Goal: Find specific page/section: Find specific page/section

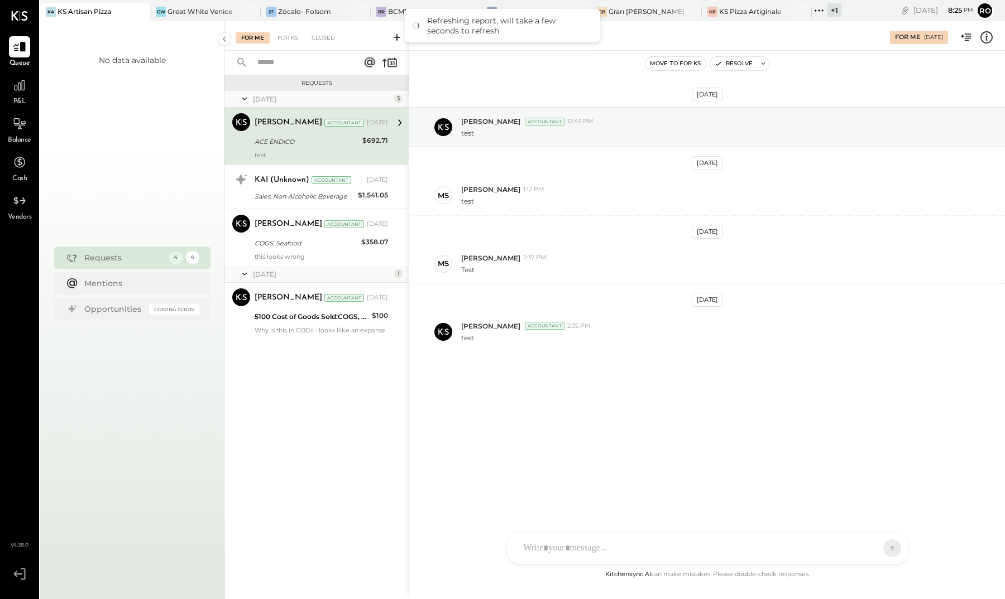
click at [820, 8] on icon at bounding box center [818, 10] width 15 height 15
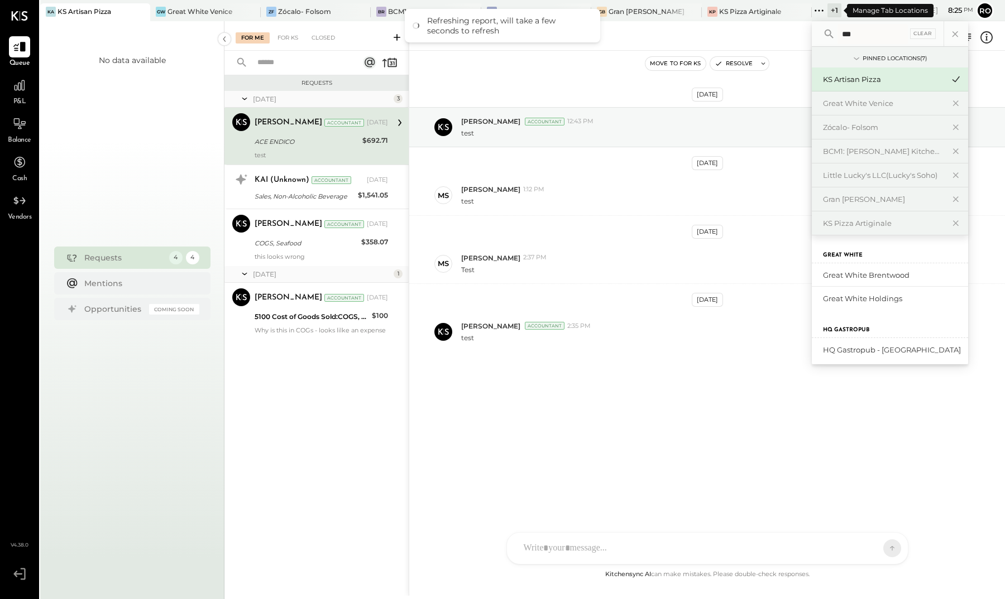
type input "****"
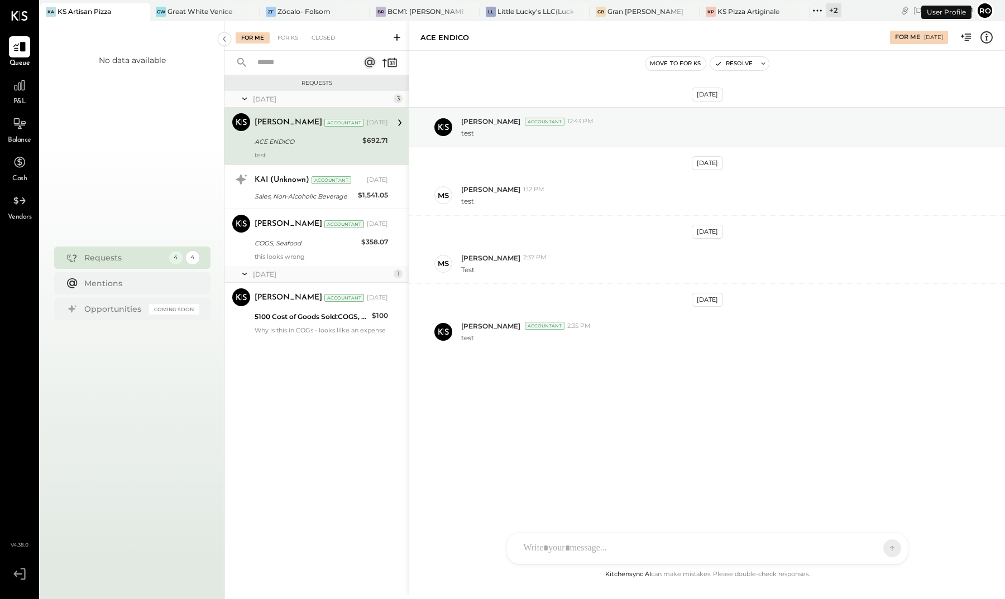
click at [818, 15] on icon at bounding box center [817, 10] width 15 height 15
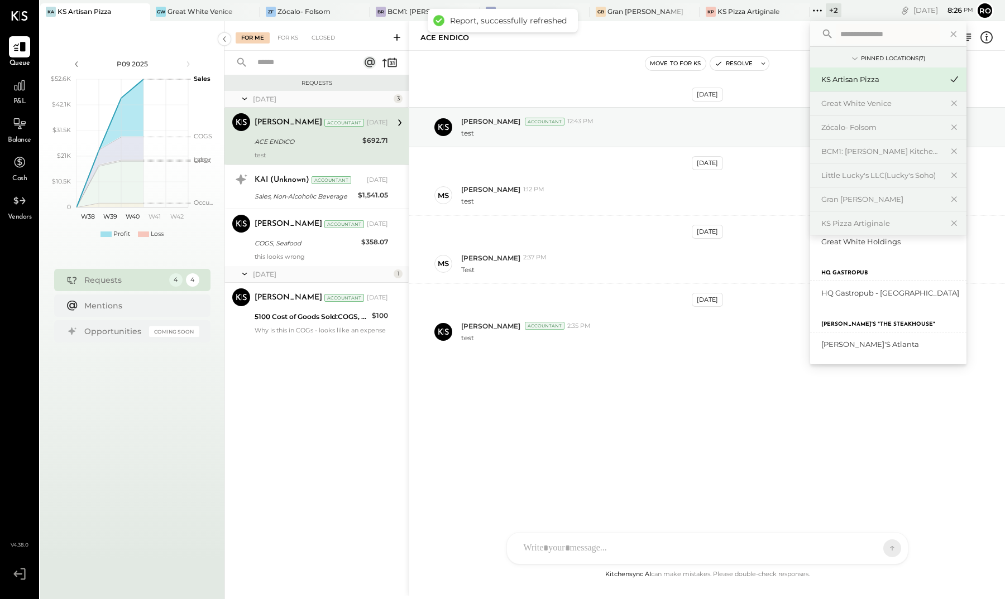
scroll to position [57, 0]
click at [864, 346] on div "Hal's Atlanta" at bounding box center [881, 344] width 121 height 11
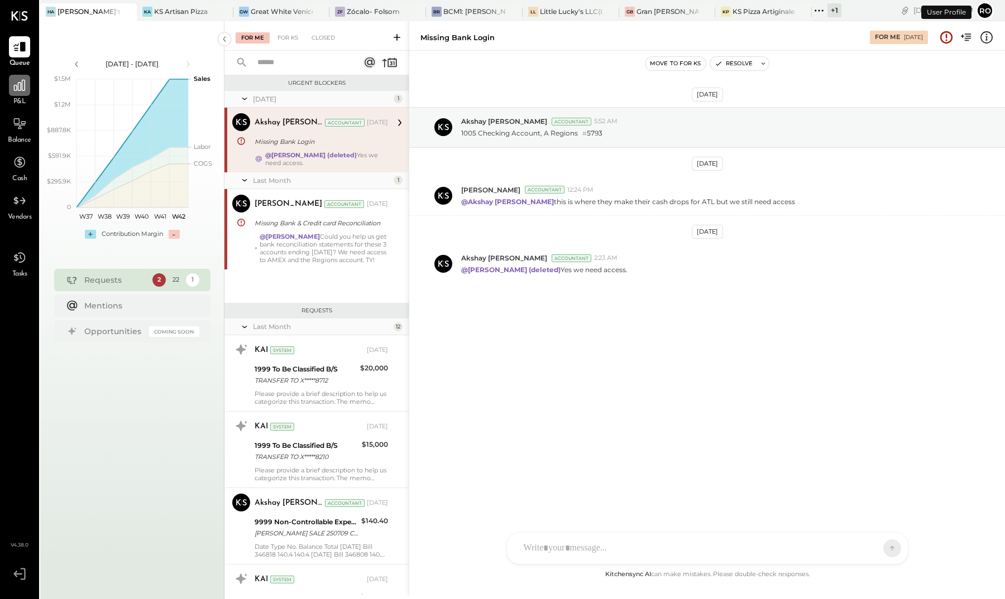
click at [20, 95] on div at bounding box center [19, 85] width 21 height 21
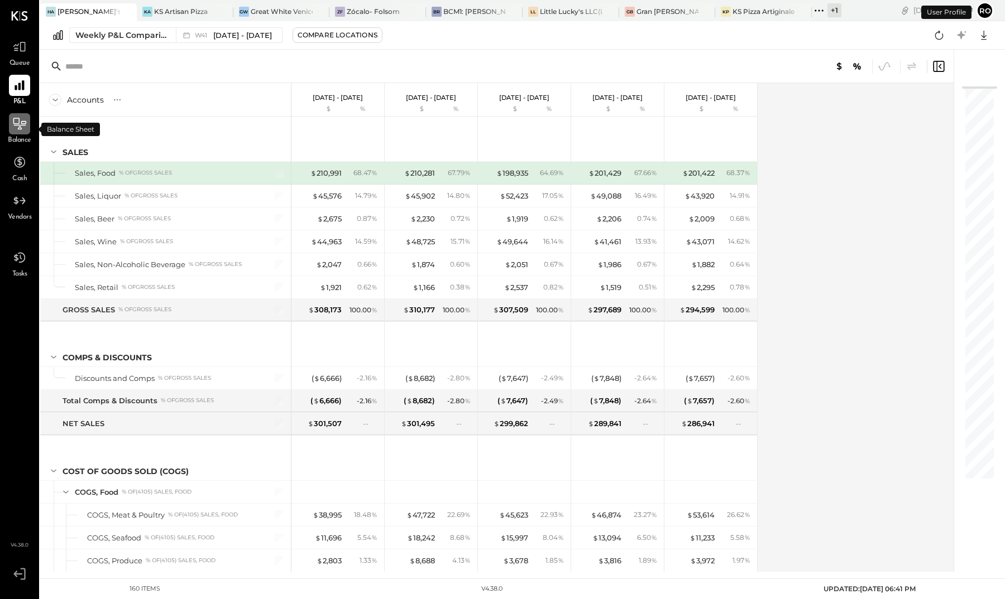
click at [16, 128] on icon at bounding box center [19, 124] width 15 height 15
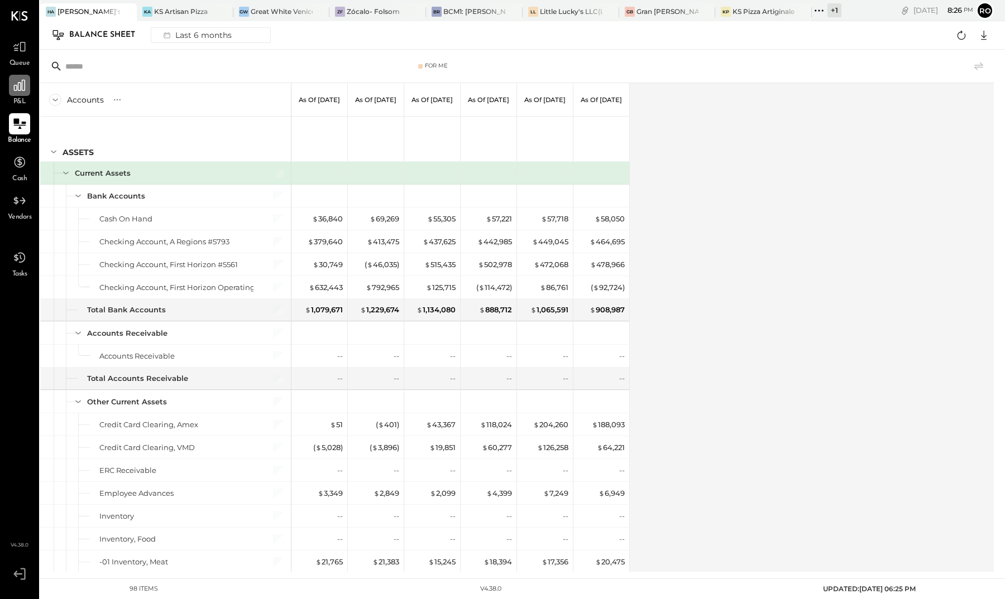
click at [18, 85] on icon at bounding box center [19, 85] width 11 height 11
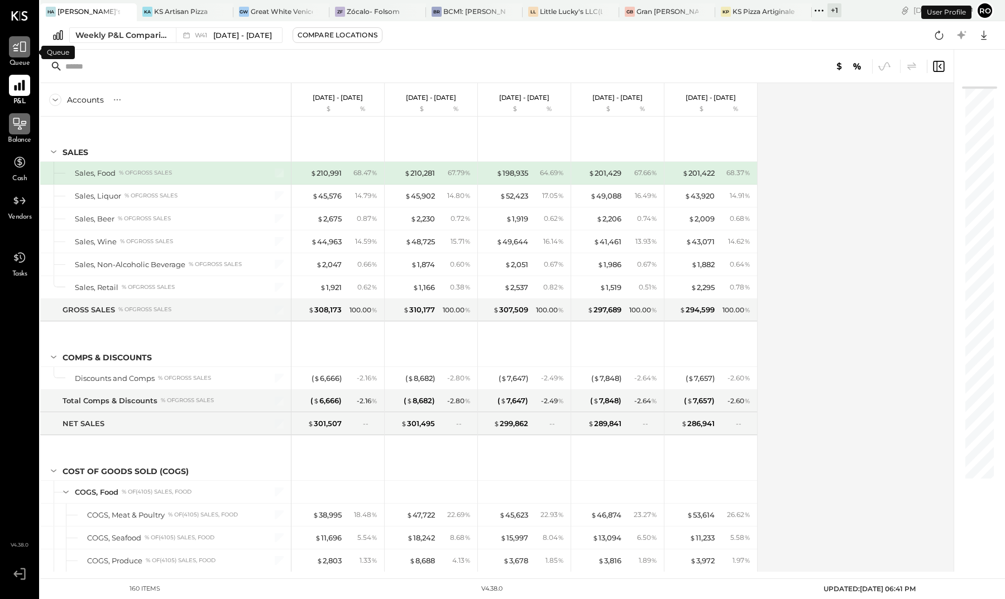
click at [23, 46] on icon at bounding box center [19, 47] width 15 height 15
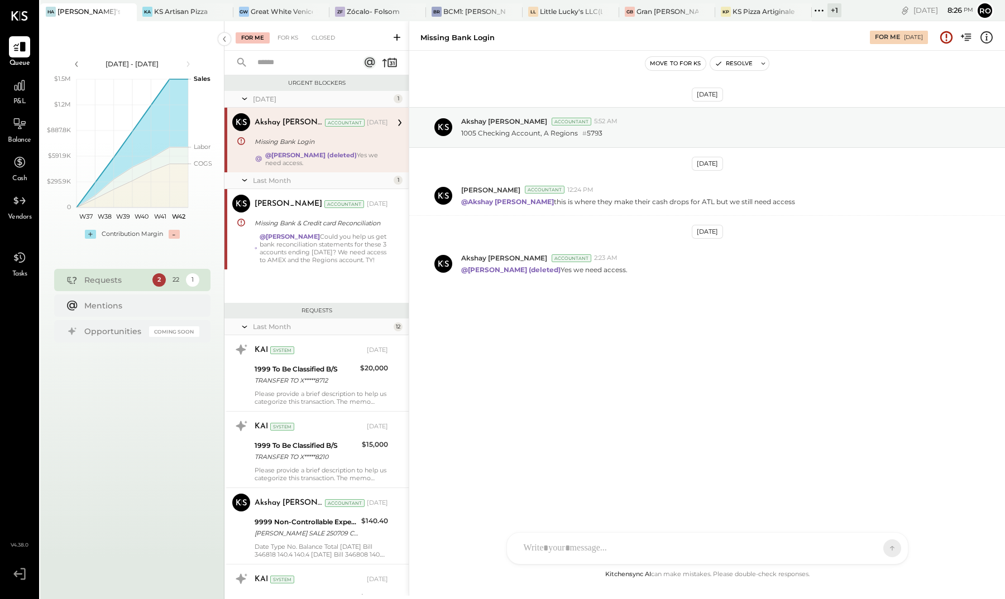
click at [20, 99] on span "P&L" at bounding box center [19, 102] width 13 height 10
